Goal: Check status: Check status

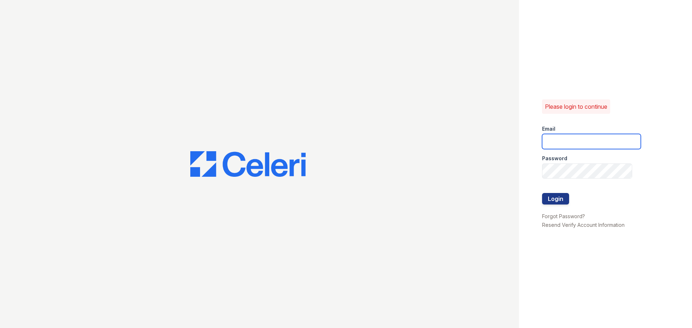
click at [561, 144] on input "email" at bounding box center [591, 141] width 99 height 15
type input "[EMAIL_ADDRESS][DOMAIN_NAME]"
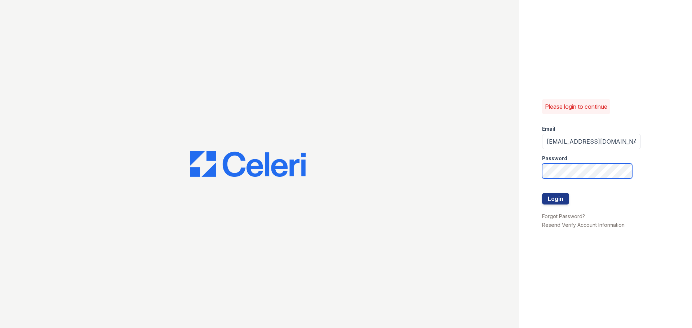
click at [542, 193] on button "Login" at bounding box center [555, 199] width 27 height 12
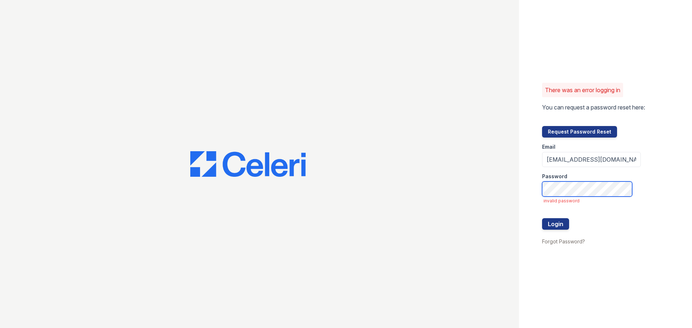
click at [542, 218] on button "Login" at bounding box center [555, 224] width 27 height 12
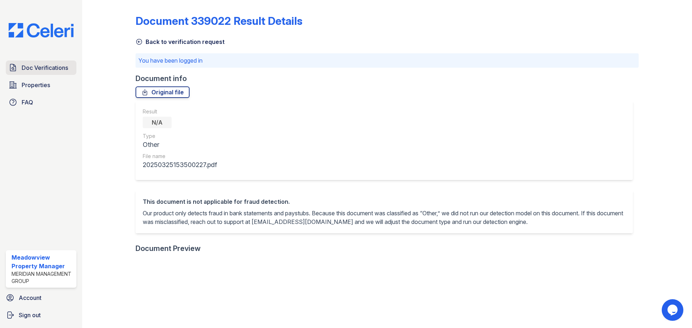
click at [39, 68] on span "Doc Verifications" at bounding box center [45, 67] width 46 height 9
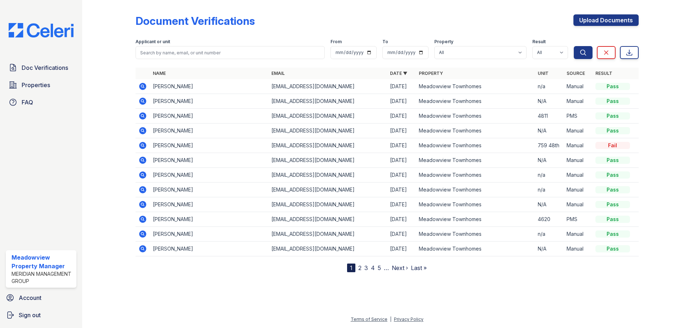
click at [360, 267] on link "2" at bounding box center [359, 268] width 3 height 7
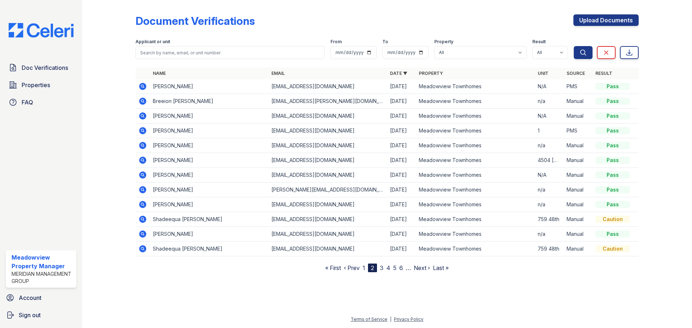
click at [182, 218] on td "Shadeequa Swiney" at bounding box center [209, 219] width 119 height 15
click at [142, 219] on icon at bounding box center [142, 219] width 9 height 9
